Goal: Task Accomplishment & Management: Manage account settings

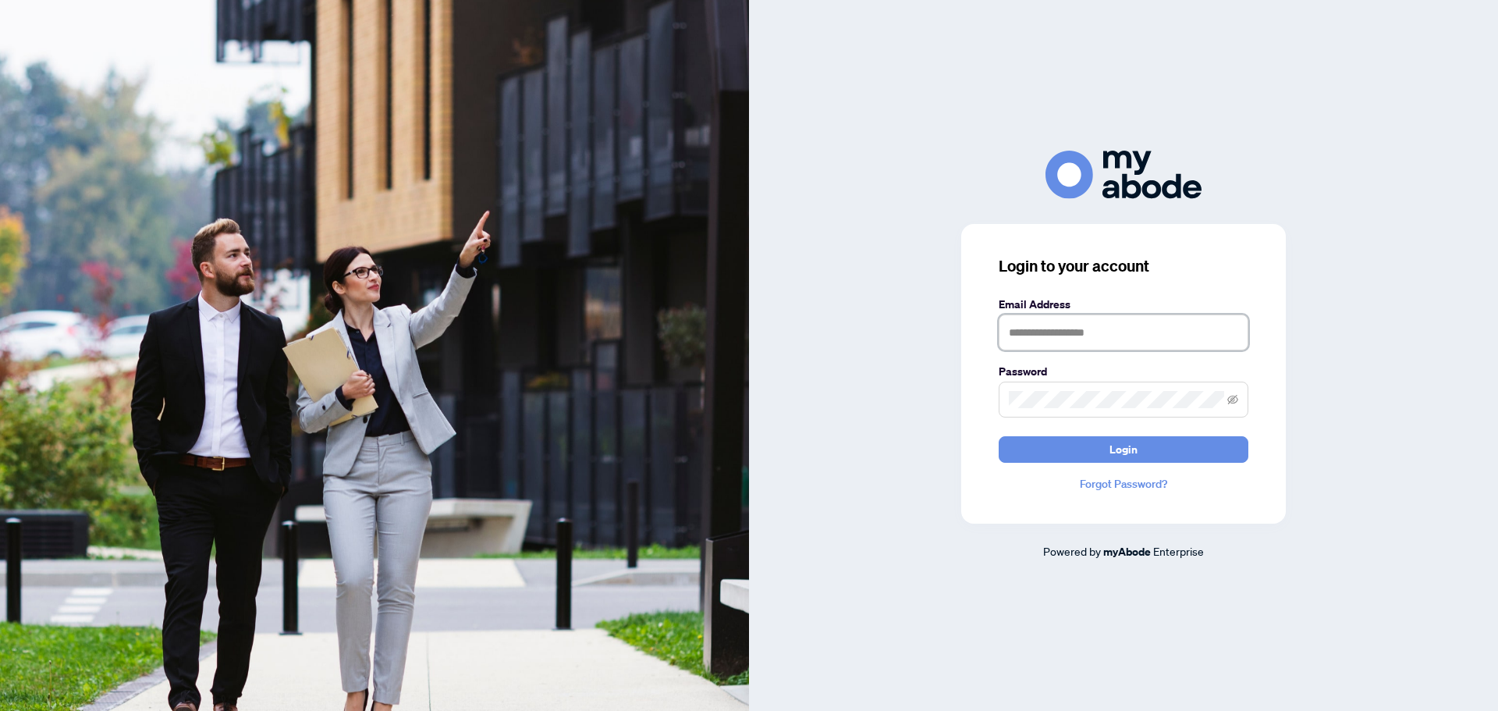
click at [1131, 333] on input "text" at bounding box center [1124, 332] width 250 height 36
type input "**********"
click at [999, 436] on button "Login" at bounding box center [1124, 449] width 250 height 27
